Goal: Information Seeking & Learning: Learn about a topic

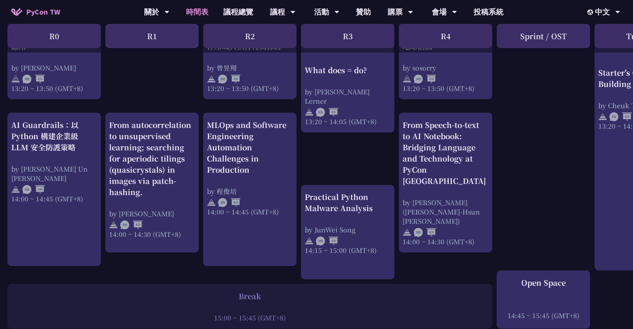
scroll to position [708, 1]
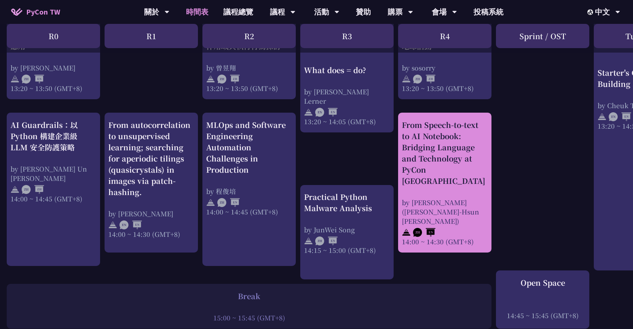
click at [488, 176] on div "From Speech-to-text to AI Notebook: Bridging Language and Technology at PyCon T…" at bounding box center [444, 183] width 93 height 140
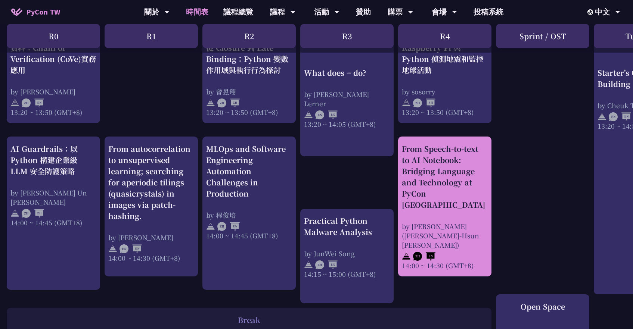
click at [439, 171] on div "From Speech-to-text to AI Notebook: Bridging Language and Technology at PyCon […" at bounding box center [445, 176] width 86 height 67
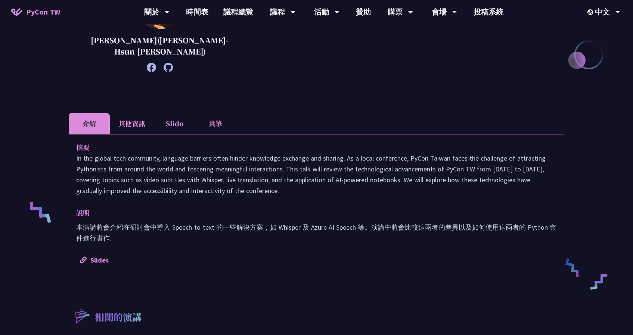
scroll to position [149, 0]
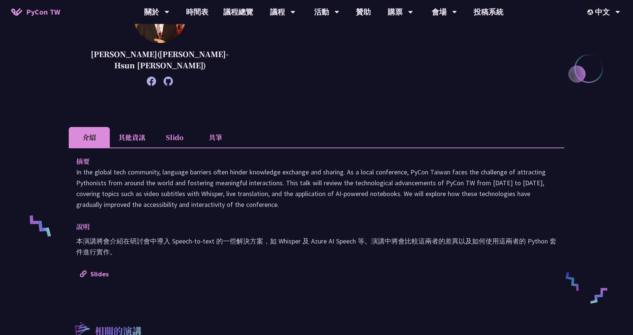
click at [117, 130] on li "其他資訊" at bounding box center [132, 137] width 44 height 21
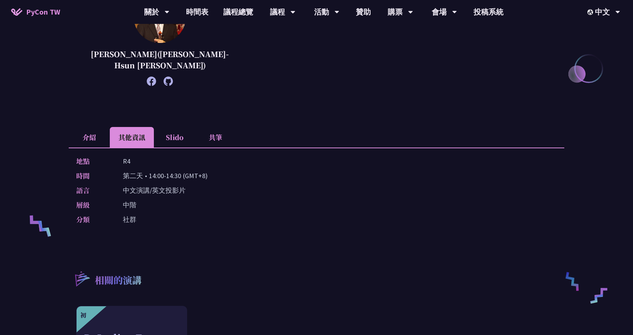
click at [87, 137] on li "介紹" at bounding box center [89, 137] width 41 height 21
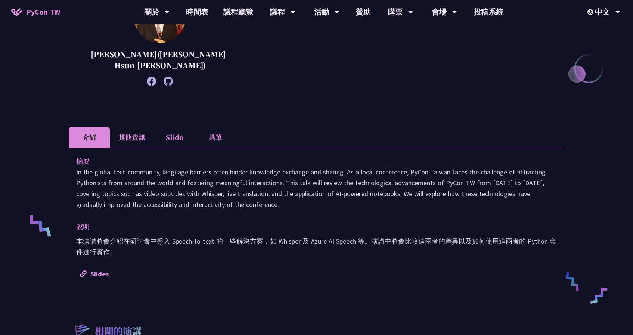
click at [208, 133] on li "共筆" at bounding box center [215, 137] width 41 height 21
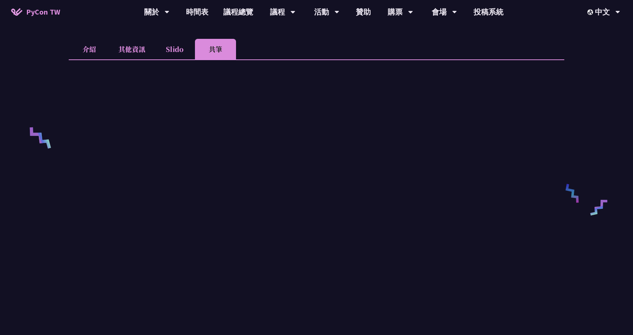
scroll to position [216, 0]
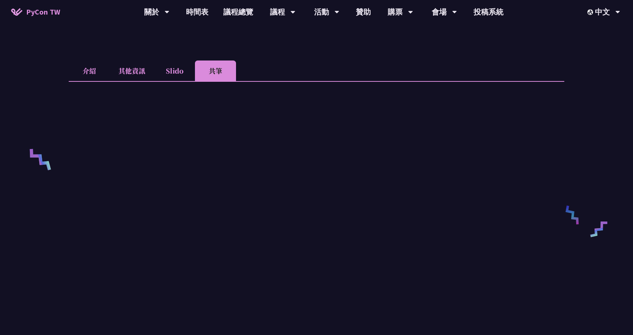
click at [95, 70] on li "介紹" at bounding box center [89, 70] width 41 height 21
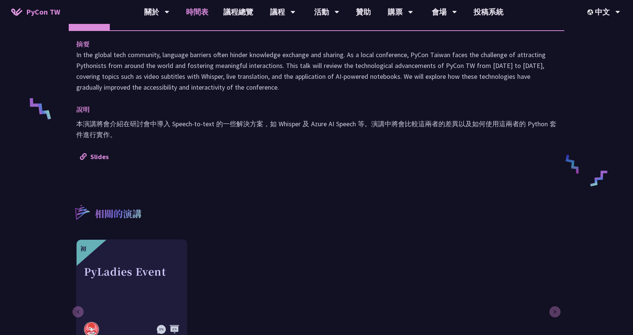
scroll to position [277, 0]
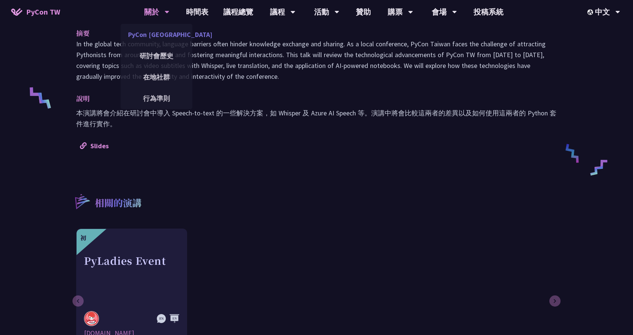
click at [157, 38] on link "PyCon [GEOGRAPHIC_DATA]" at bounding box center [157, 35] width 72 height 18
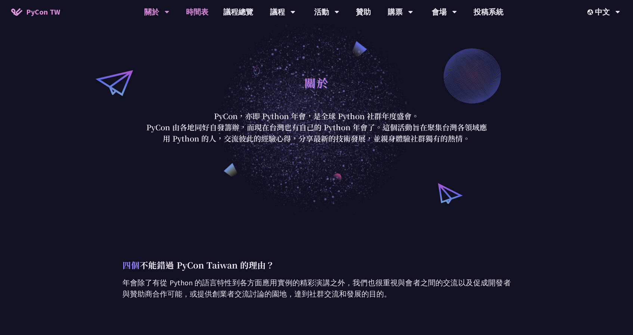
click at [210, 13] on link "時間表" at bounding box center [197, 12] width 37 height 24
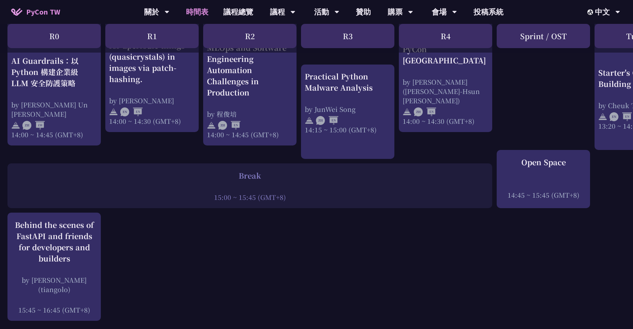
scroll to position [837, 0]
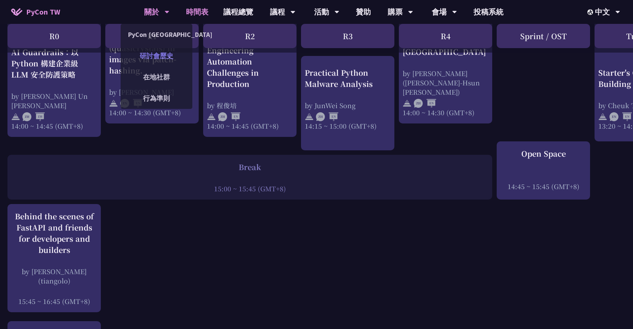
click at [157, 50] on link "研討會歷史" at bounding box center [157, 56] width 72 height 18
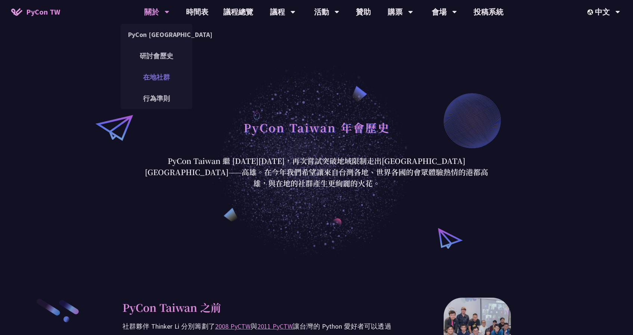
click at [159, 75] on link "在地社群" at bounding box center [157, 77] width 72 height 18
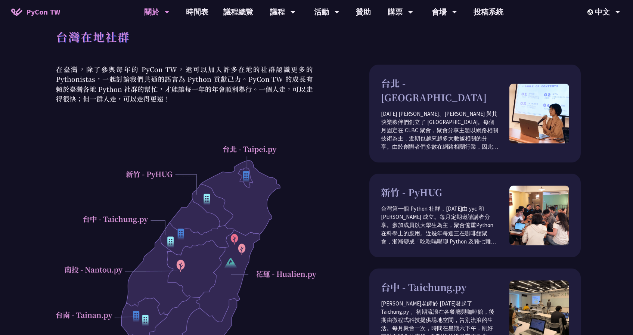
scroll to position [12, 0]
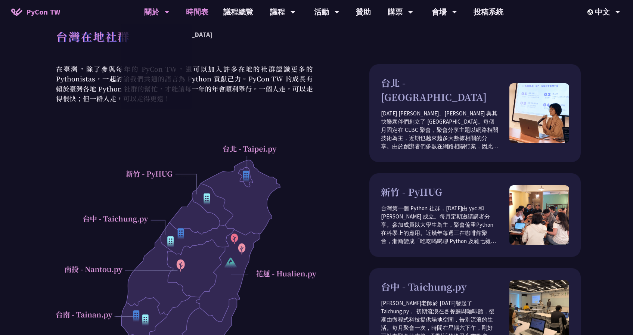
click at [199, 20] on link "時間表" at bounding box center [197, 12] width 37 height 24
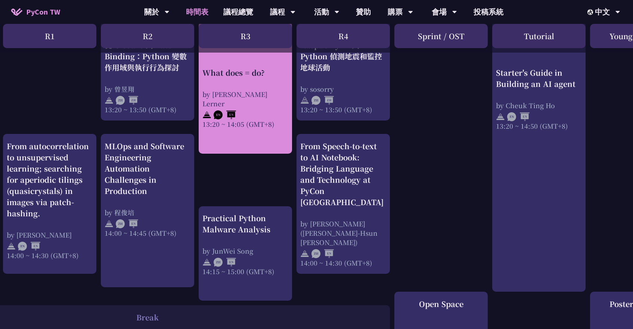
scroll to position [0, 102]
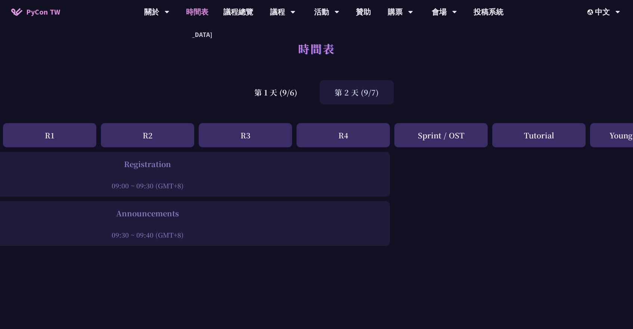
click at [43, 15] on span "PyCon TW" at bounding box center [43, 11] width 34 height 11
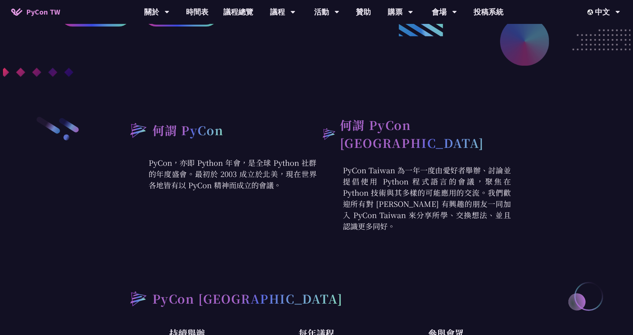
scroll to position [238, 0]
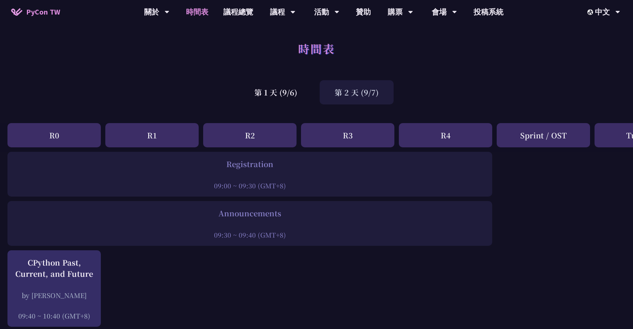
click at [378, 98] on div "第 2 天 (9/7)" at bounding box center [357, 92] width 74 height 24
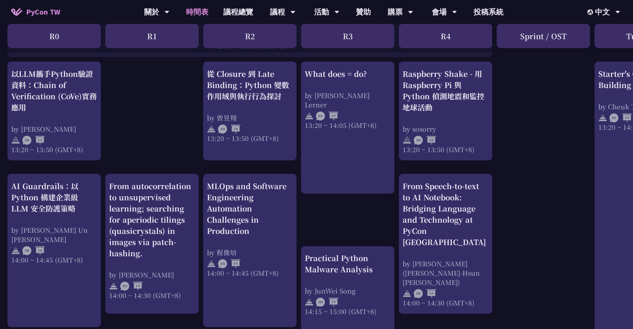
scroll to position [663, 0]
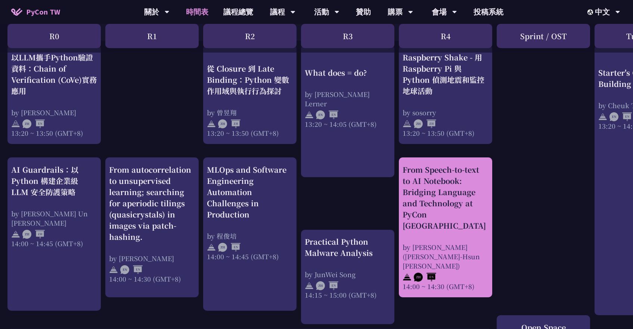
click at [443, 186] on div "From Speech-to-text to AI Notebook: Bridging Language and Technology at PyCon […" at bounding box center [446, 197] width 86 height 67
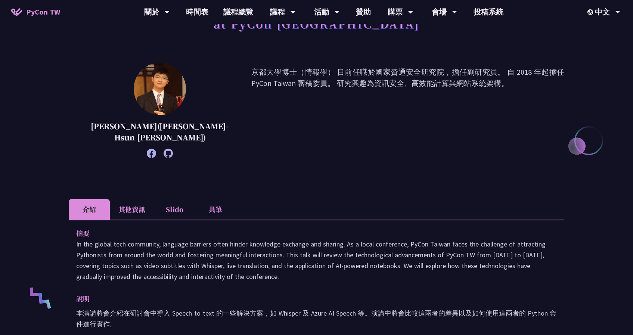
scroll to position [114, 0]
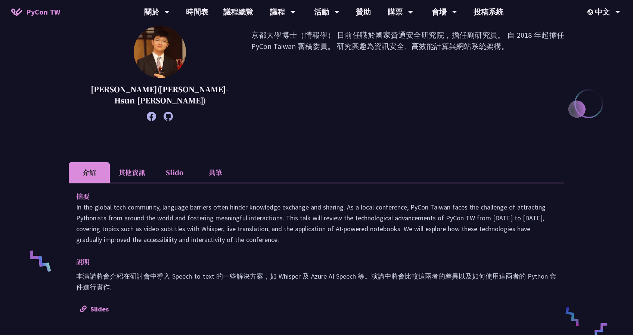
click at [130, 176] on li "其他資訊" at bounding box center [132, 172] width 44 height 21
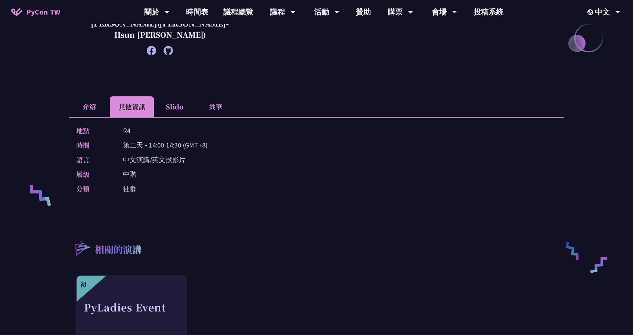
scroll to position [219, 0]
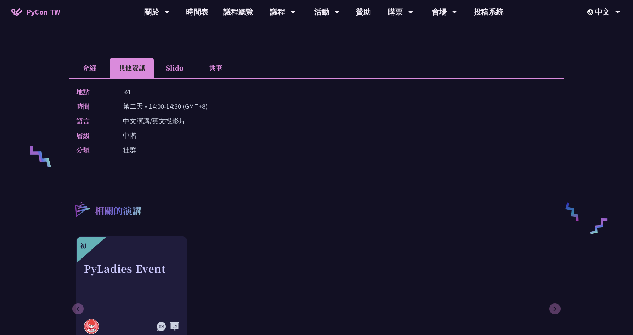
click at [173, 62] on li "Slido" at bounding box center [174, 68] width 41 height 21
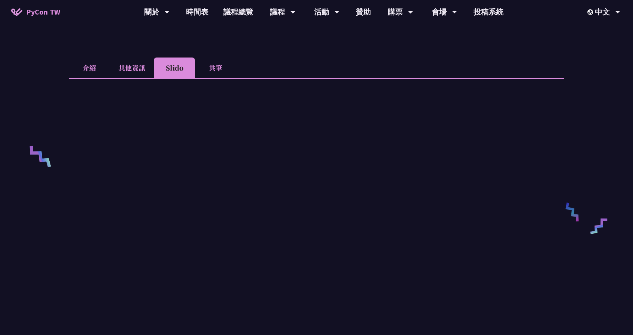
click at [211, 71] on li "共筆" at bounding box center [215, 68] width 41 height 21
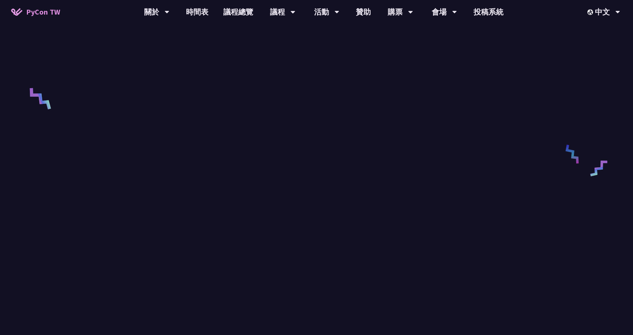
scroll to position [0, 0]
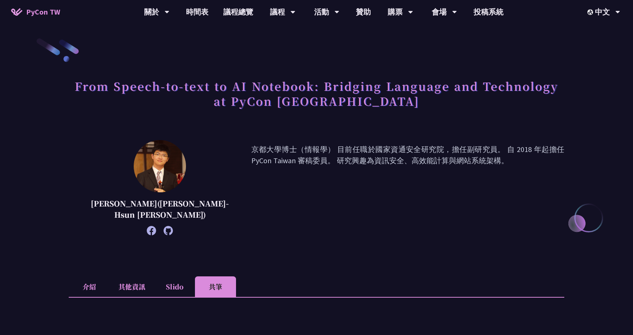
click at [83, 283] on li "介紹" at bounding box center [89, 286] width 41 height 21
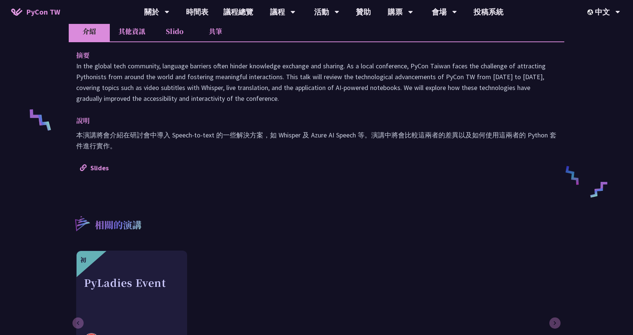
scroll to position [256, 0]
click at [93, 164] on link "Slides" at bounding box center [94, 167] width 29 height 9
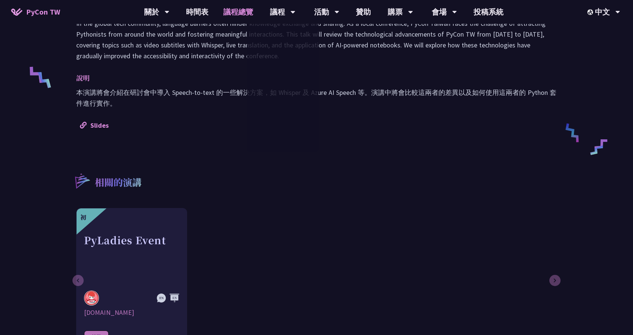
scroll to position [325, 0]
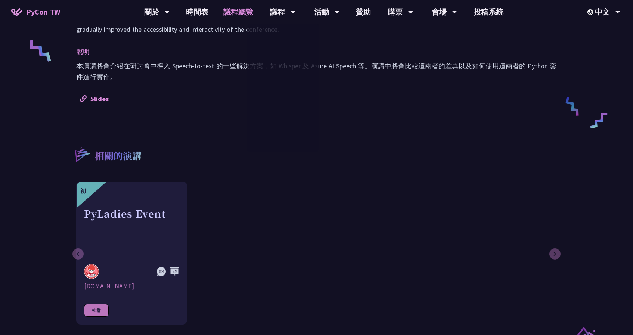
click at [226, 14] on link "議程總覽" at bounding box center [238, 12] width 45 height 24
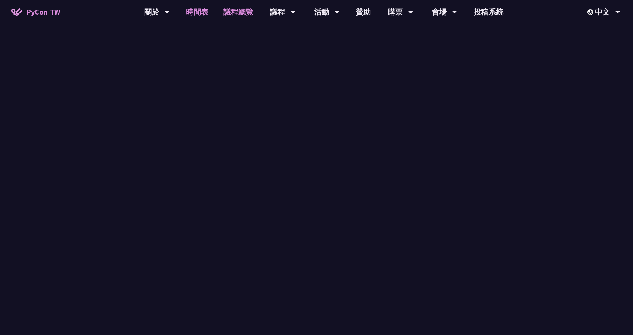
click at [207, 11] on link "時間表" at bounding box center [197, 12] width 37 height 24
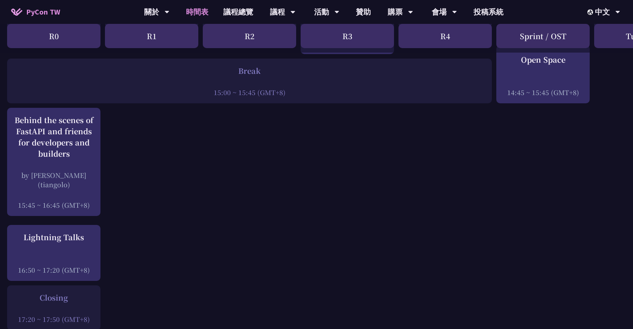
scroll to position [935, 0]
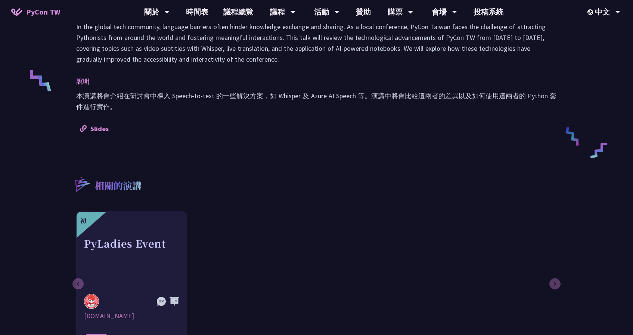
scroll to position [308, 0]
